Goal: Information Seeking & Learning: Find specific page/section

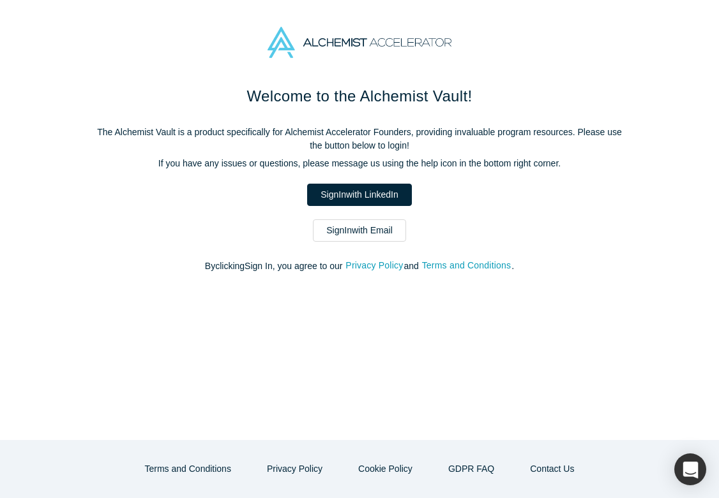
click at [365, 214] on div "Welcome to the Alchemist Vault! The Alchemist Vault is a product specifically f…" at bounding box center [359, 186] width 536 height 202
click at [363, 231] on link "Sign In with Email" at bounding box center [359, 231] width 93 height 22
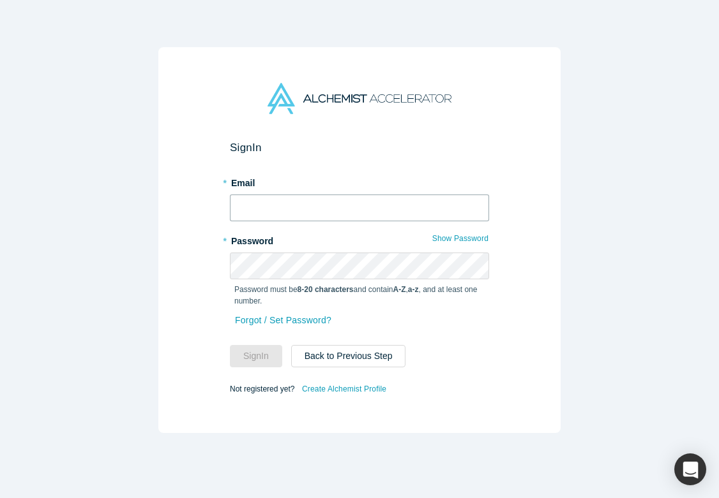
click at [347, 214] on input "text" at bounding box center [359, 208] width 259 height 27
type input "katinka@alchemistaccelerator.com"
click at [253, 371] on form "Sign In * Email katinka@alchemistaccelerator.com * Password Show Password Passw…" at bounding box center [359, 269] width 259 height 257
click at [269, 358] on button "Sign In" at bounding box center [256, 356] width 52 height 22
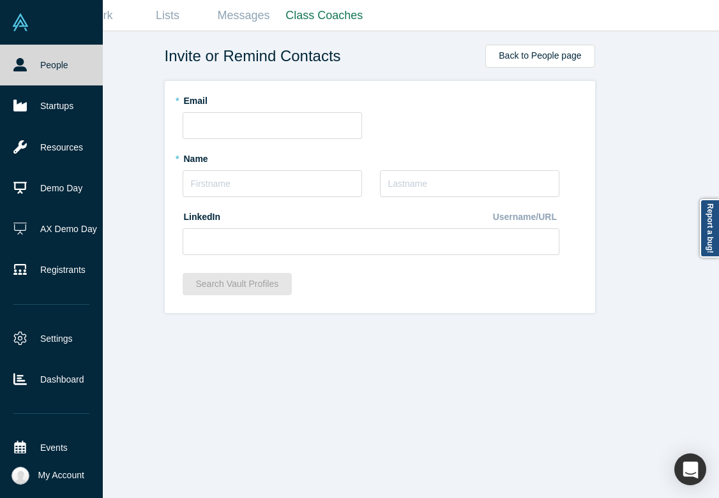
click at [16, 77] on link "People" at bounding box center [51, 65] width 103 height 41
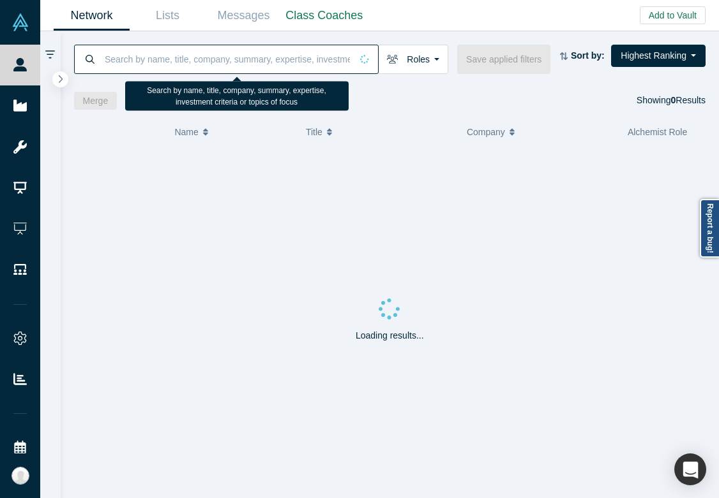
click at [130, 61] on input at bounding box center [227, 59] width 248 height 30
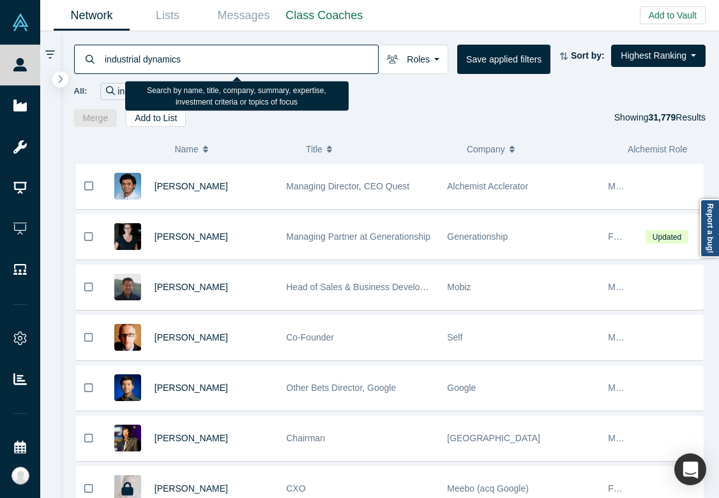
type input "industrial dynamics"
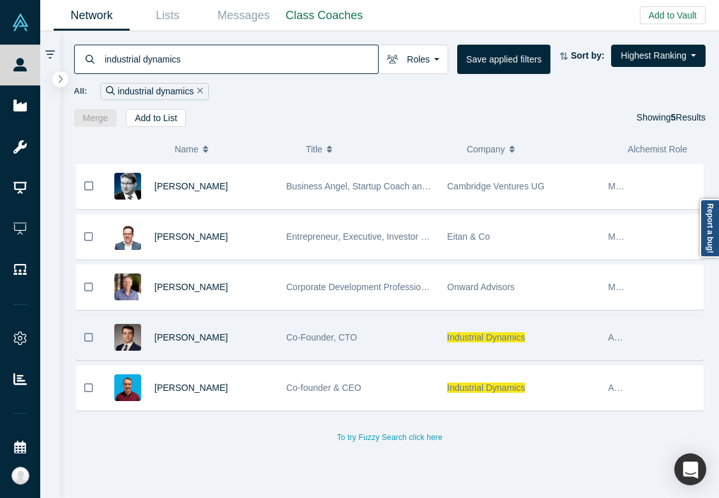
click at [386, 345] on div "Co-Founder, CTO" at bounding box center [359, 338] width 147 height 44
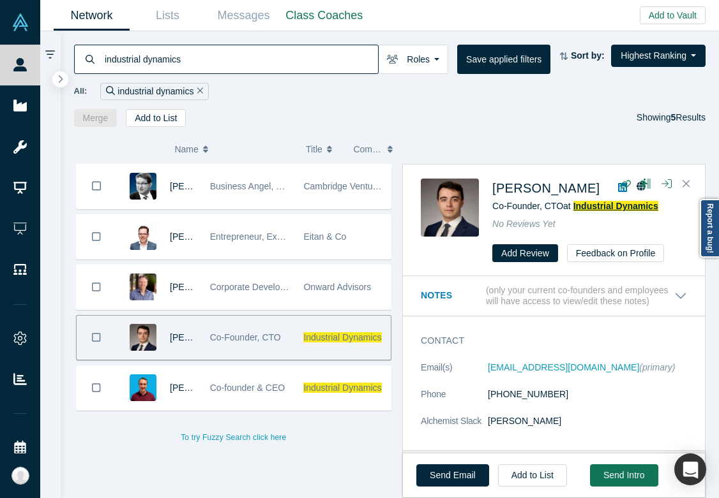
click at [608, 202] on span "Industrial Dynamics" at bounding box center [615, 206] width 85 height 10
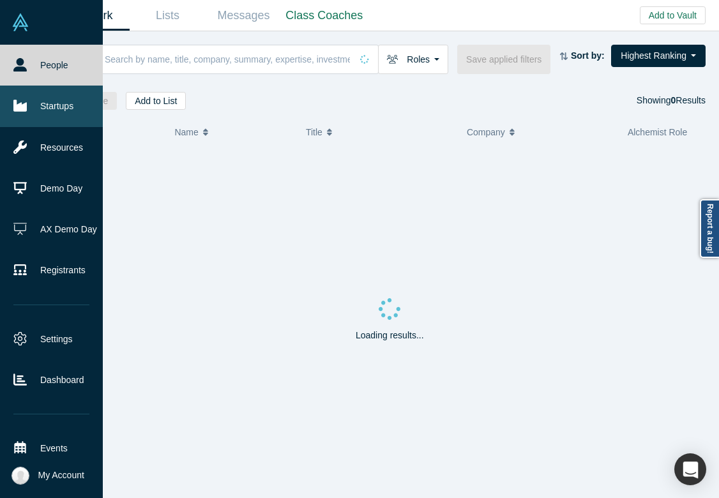
click at [26, 114] on link "Startups" at bounding box center [51, 106] width 103 height 41
